Goal: Information Seeking & Learning: Check status

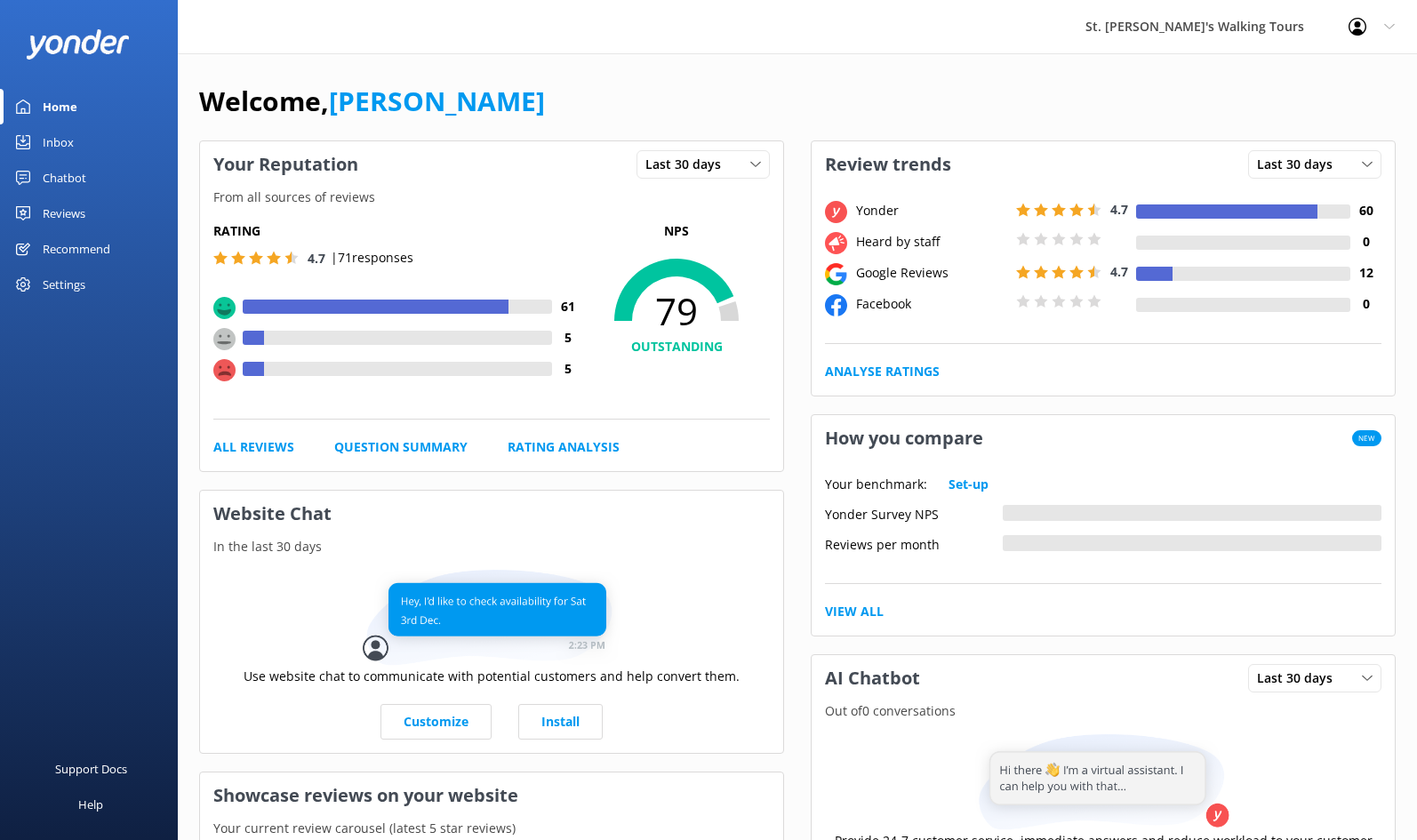
click at [66, 208] on div "Reviews" at bounding box center [63, 213] width 43 height 35
